Goal: Navigation & Orientation: Find specific page/section

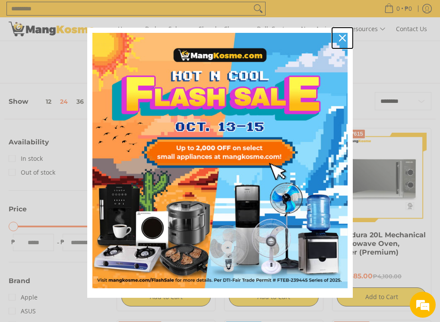
click at [343, 38] on icon "close icon" at bounding box center [342, 38] width 7 height 7
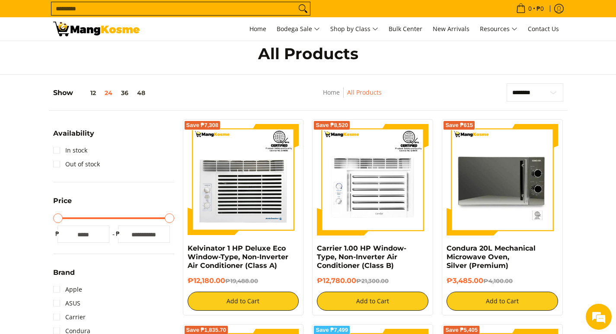
scroll to position [2, 0]
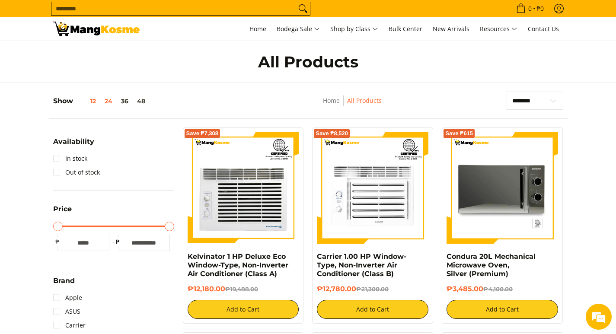
click at [95, 103] on button "12" at bounding box center [86, 101] width 27 height 7
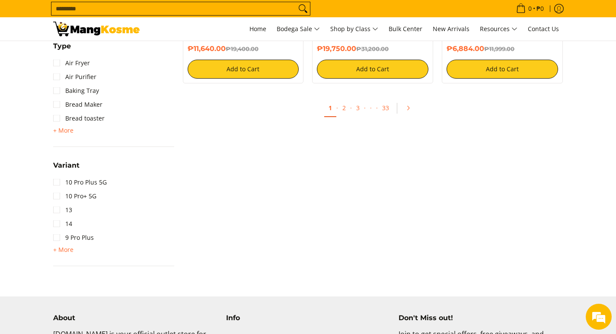
scroll to position [916, 0]
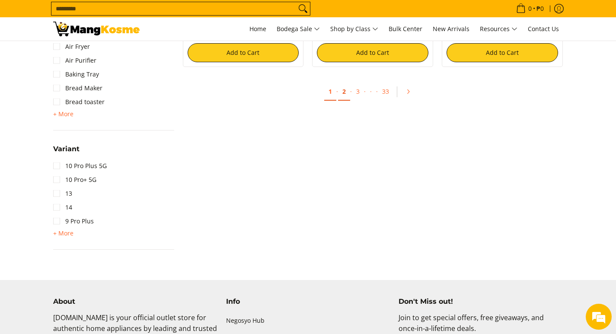
click at [343, 95] on link "2" at bounding box center [344, 92] width 12 height 18
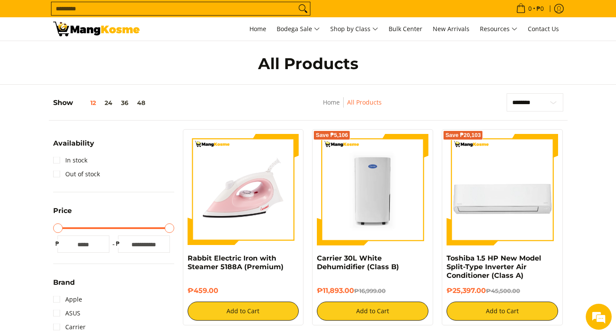
click at [91, 29] on img at bounding box center [96, 29] width 86 height 15
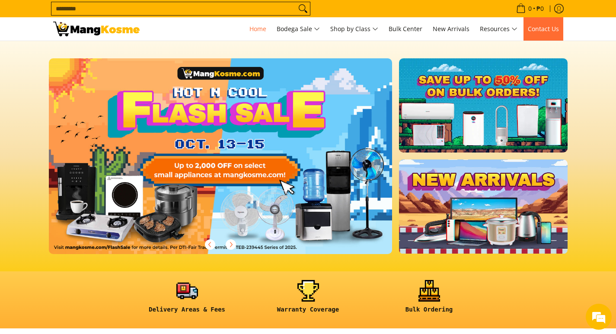
click at [534, 28] on span "Contact Us" at bounding box center [542, 29] width 31 height 8
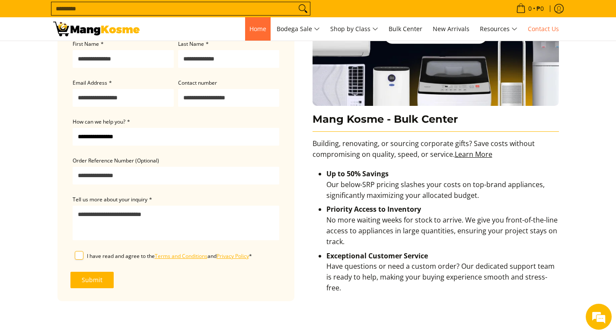
click at [254, 34] on link "Home" at bounding box center [257, 28] width 25 height 23
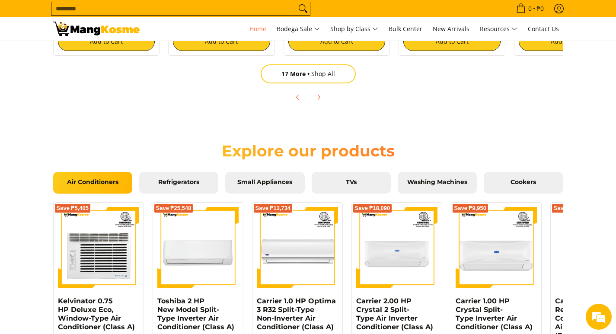
scroll to position [0, 343]
click at [93, 185] on span "Air Conditioners" at bounding box center [93, 182] width 66 height 8
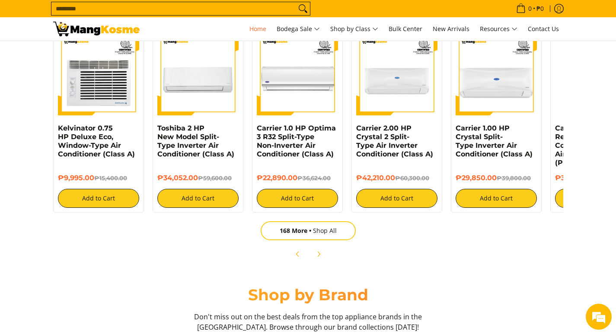
scroll to position [0, 687]
click at [324, 232] on link "168 More Shop All" at bounding box center [307, 230] width 95 height 19
